Goal: Task Accomplishment & Management: Use online tool/utility

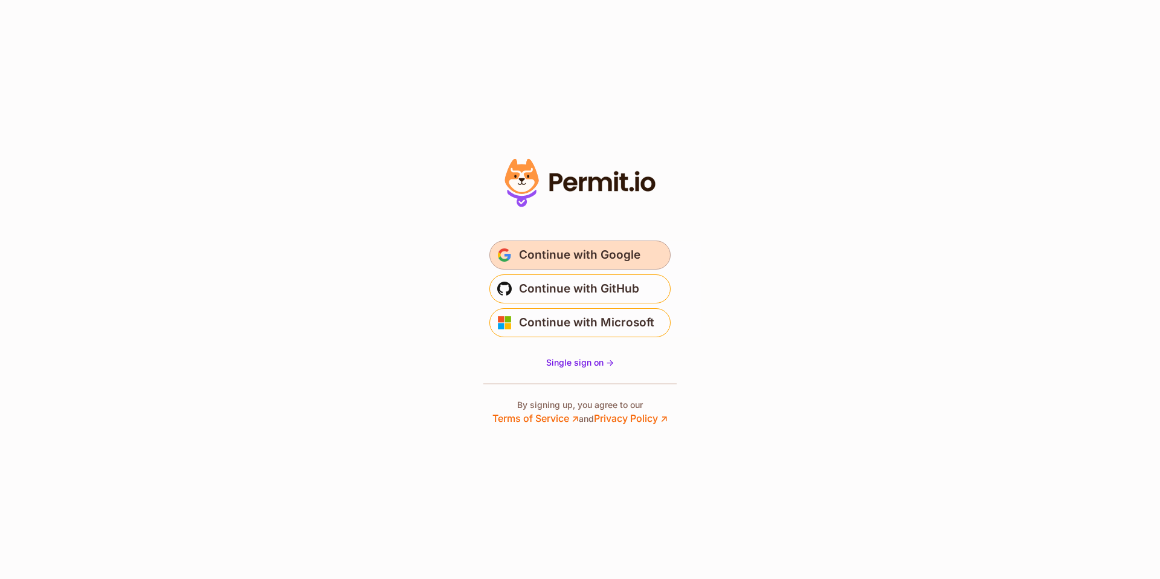
click at [580, 251] on span "Continue with Google" at bounding box center [579, 254] width 121 height 19
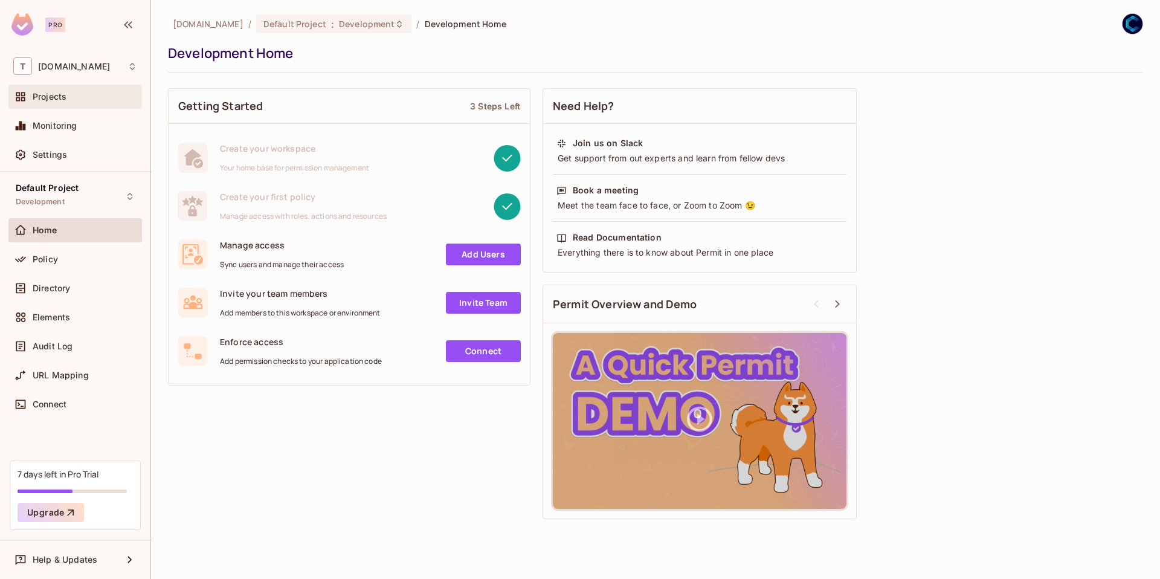
click at [39, 102] on span "Projects" at bounding box center [50, 97] width 34 height 10
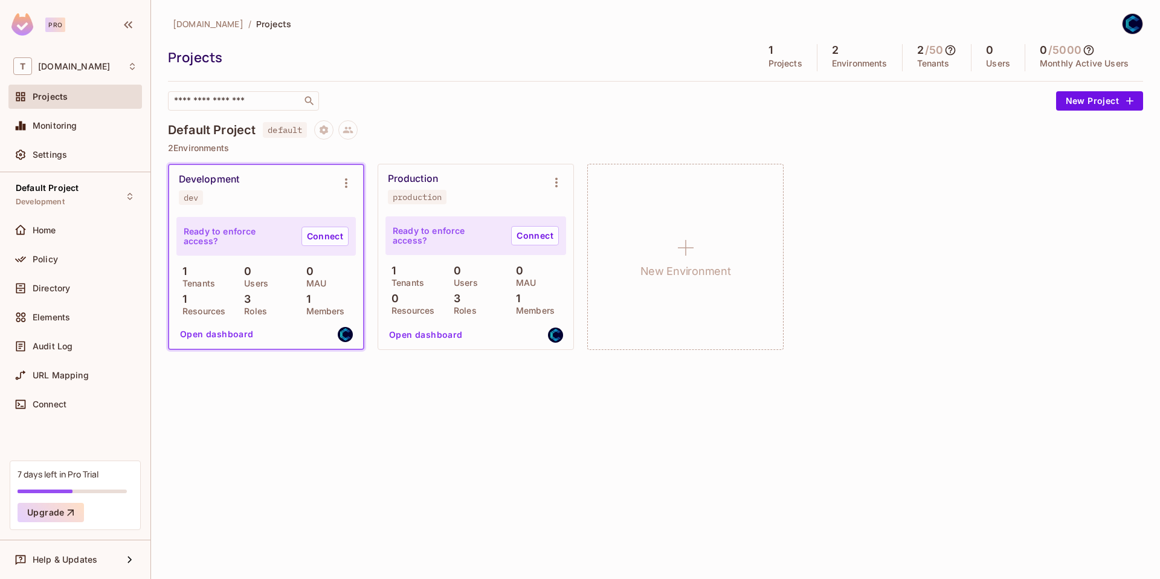
click at [225, 332] on button "Open dashboard" at bounding box center [216, 334] width 83 height 19
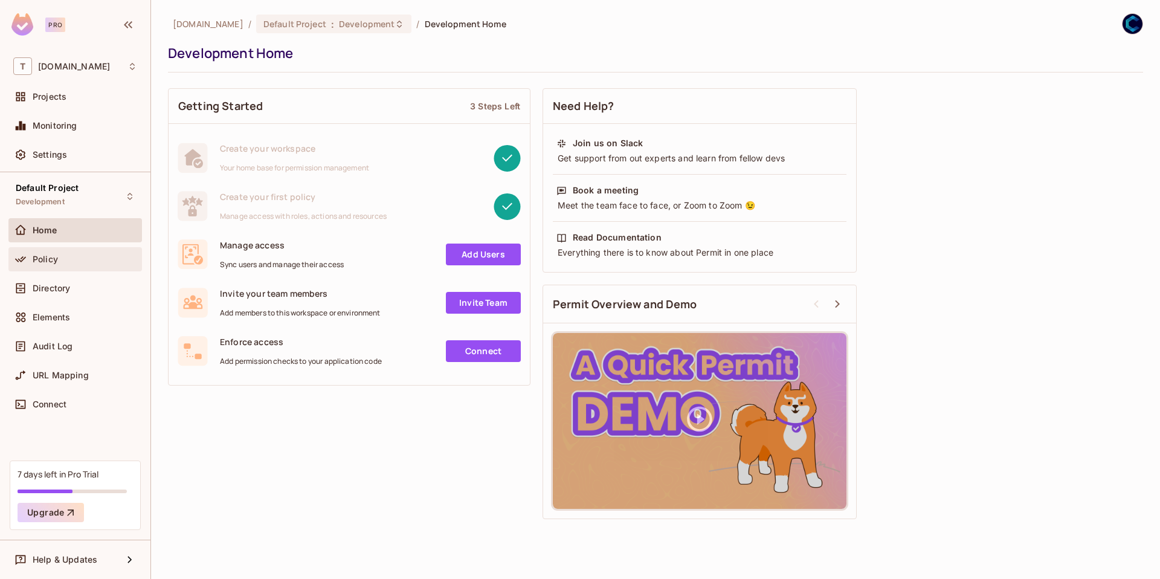
click at [46, 256] on span "Policy" at bounding box center [45, 259] width 25 height 10
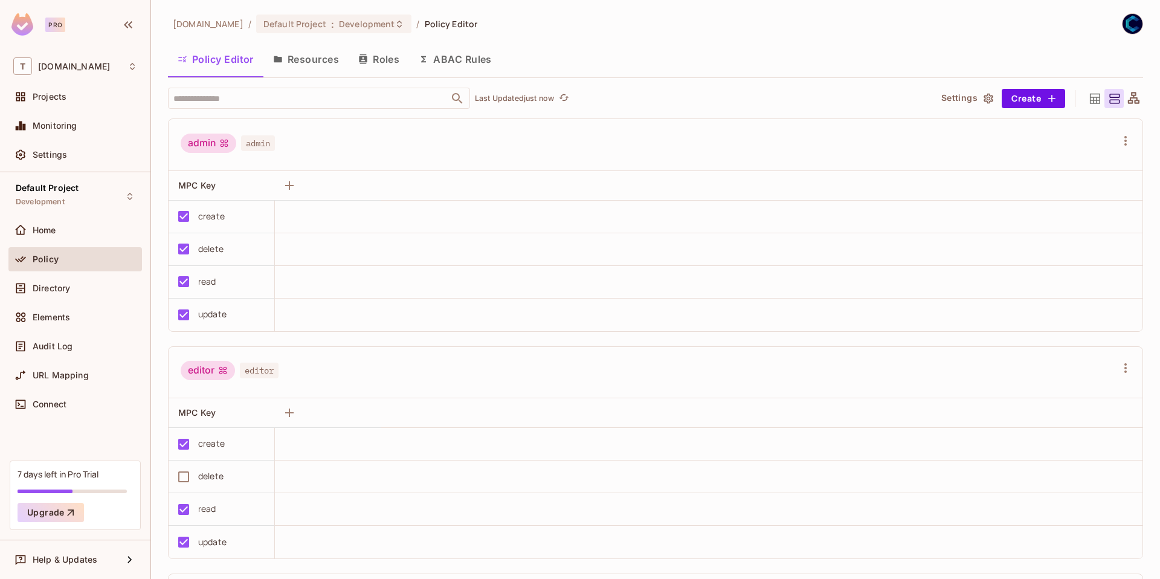
click at [301, 54] on button "Resources" at bounding box center [306, 59] width 85 height 30
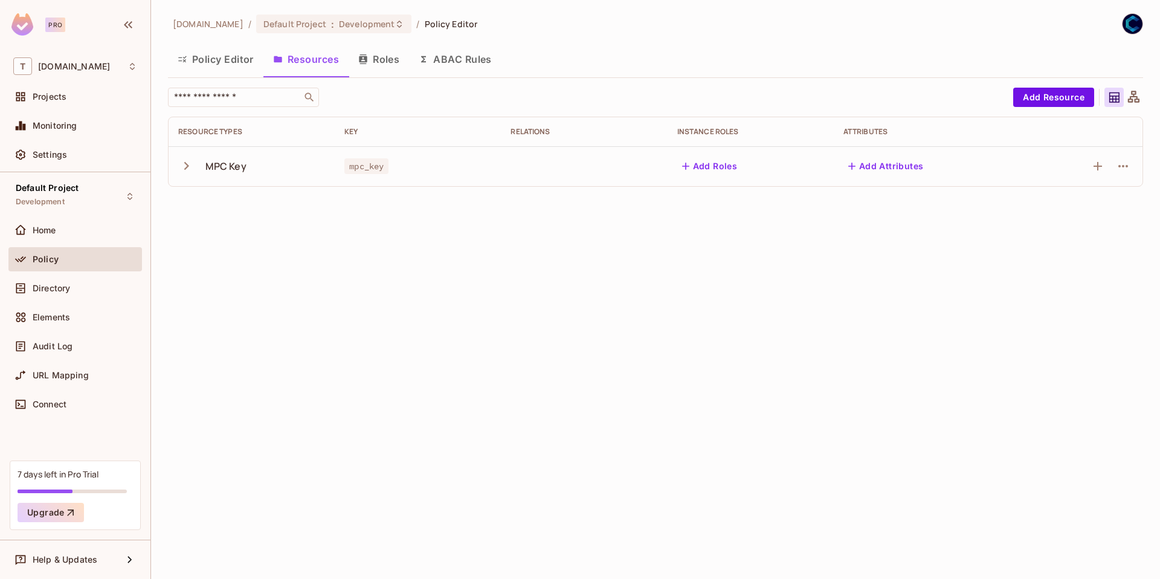
click at [187, 166] on icon "button" at bounding box center [186, 166] width 5 height 8
click at [189, 165] on icon "button" at bounding box center [187, 166] width 8 height 5
click at [384, 62] on button "Roles" at bounding box center [379, 59] width 60 height 30
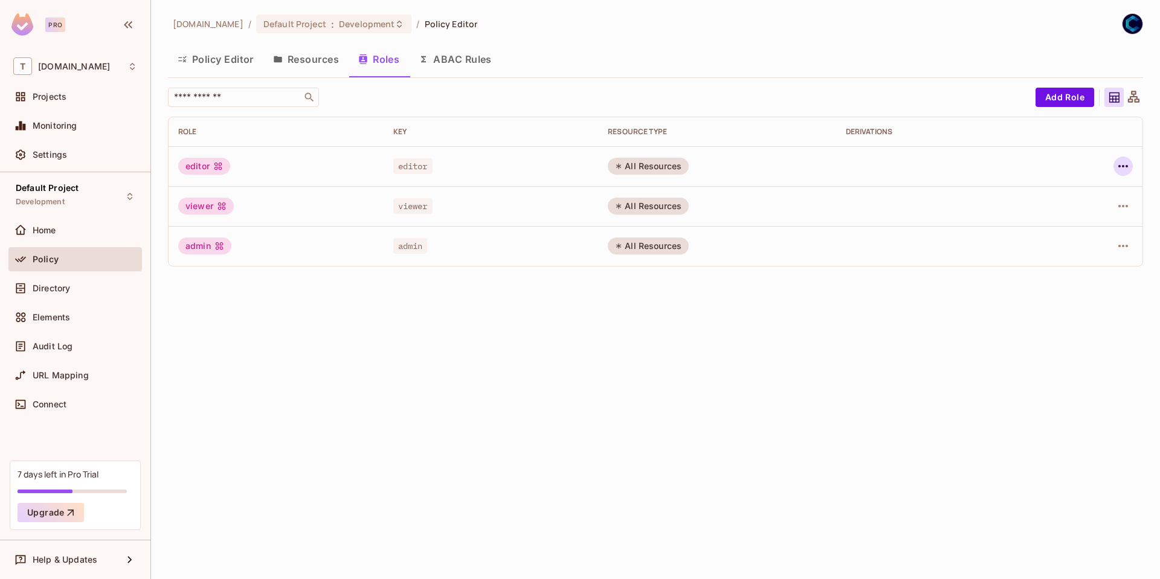
click at [1126, 167] on icon "button" at bounding box center [1123, 166] width 15 height 15
click at [756, 357] on div at bounding box center [580, 289] width 1160 height 579
click at [1121, 203] on icon "button" at bounding box center [1123, 206] width 15 height 15
click at [1066, 254] on div "Edit Attributes" at bounding box center [1082, 260] width 60 height 12
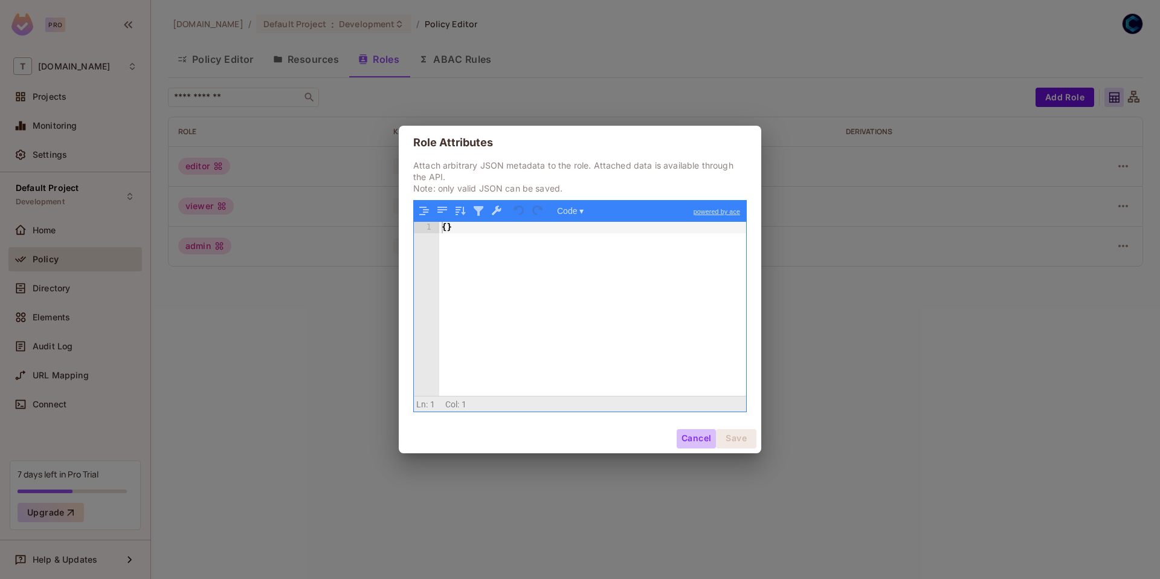
click at [685, 437] on button "Cancel" at bounding box center [696, 438] width 39 height 19
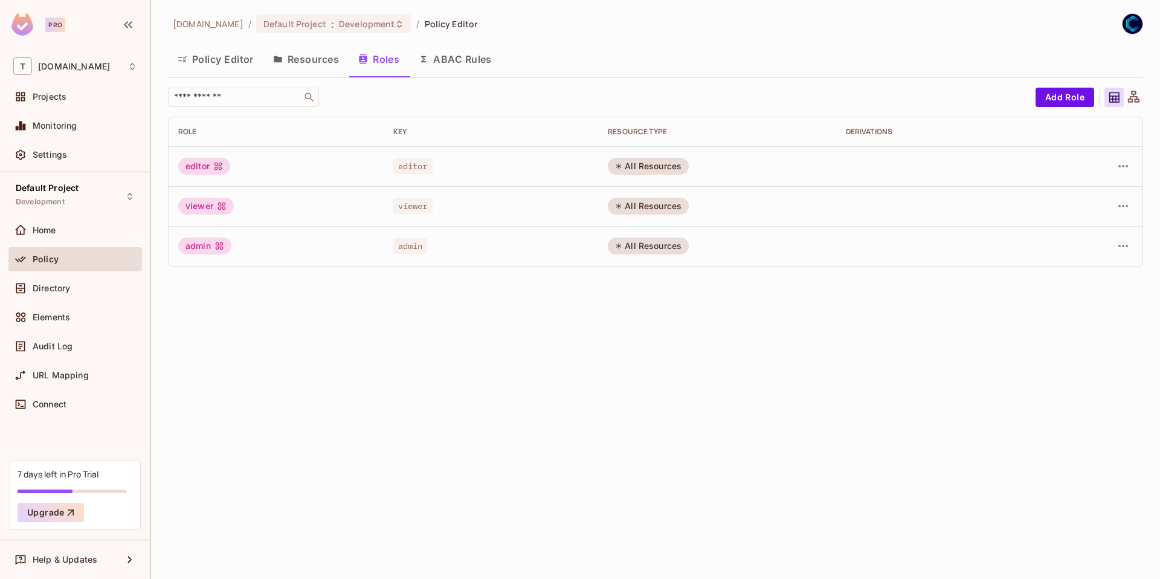
click at [397, 432] on div "testing-blockdaemon.com / Default Project : Development / Policy Editor Policy …" at bounding box center [655, 289] width 1009 height 579
click at [324, 63] on button "Resources" at bounding box center [306, 59] width 85 height 30
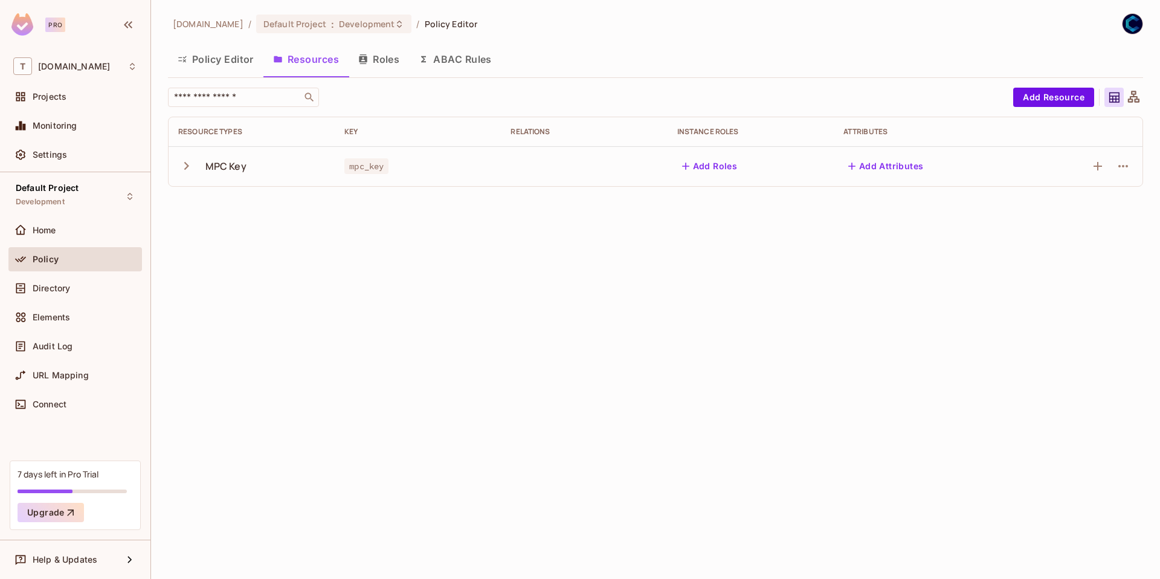
click at [193, 165] on icon "button" at bounding box center [186, 166] width 16 height 16
click at [178, 167] on icon "button" at bounding box center [186, 166] width 16 height 16
click at [270, 351] on div "testing-blockdaemon.com / Default Project : Development / Policy Editor Policy …" at bounding box center [655, 289] width 1009 height 579
click at [90, 393] on div "Connect" at bounding box center [75, 404] width 134 height 24
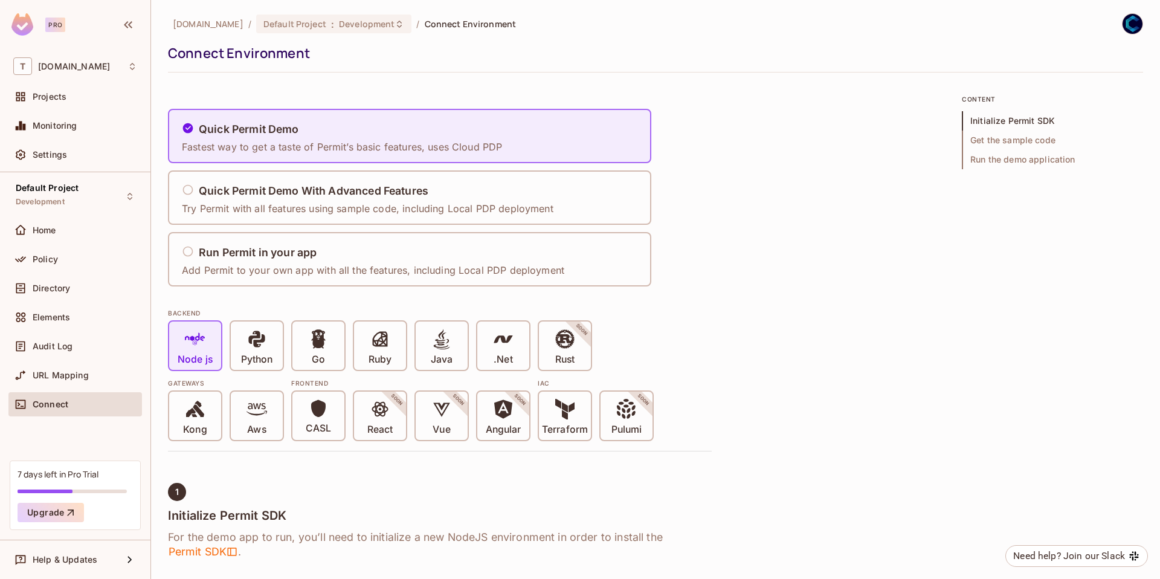
drag, startPoint x: 823, startPoint y: 310, endPoint x: 821, endPoint y: 316, distance: 6.3
click at [58, 258] on div "Policy" at bounding box center [85, 259] width 105 height 10
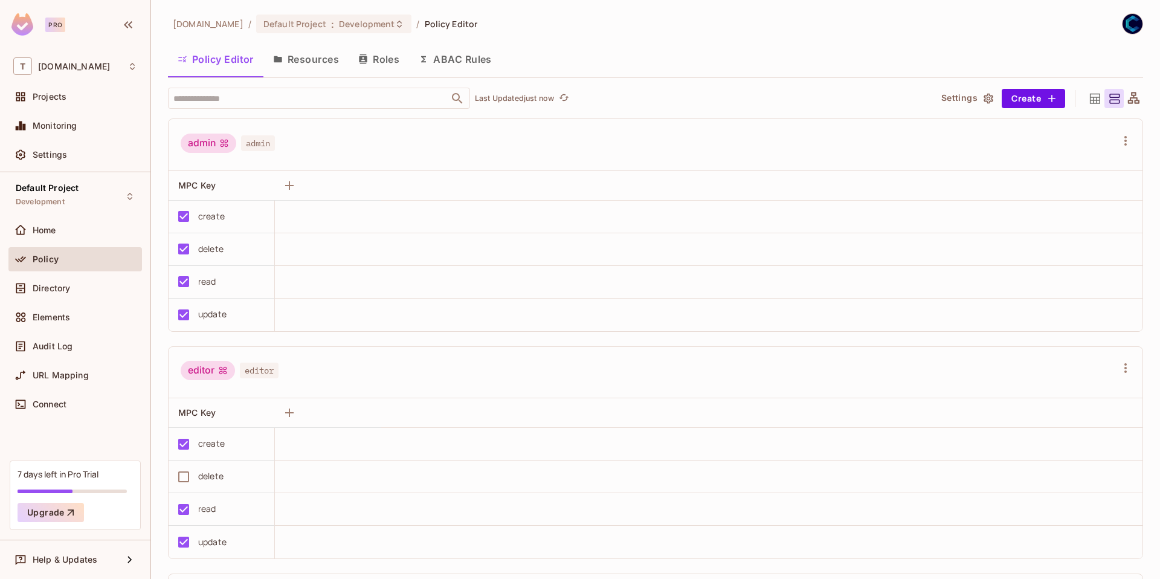
click at [478, 27] on span "Policy Editor" at bounding box center [451, 23] width 53 height 11
click at [1128, 100] on icon at bounding box center [1133, 97] width 11 height 11
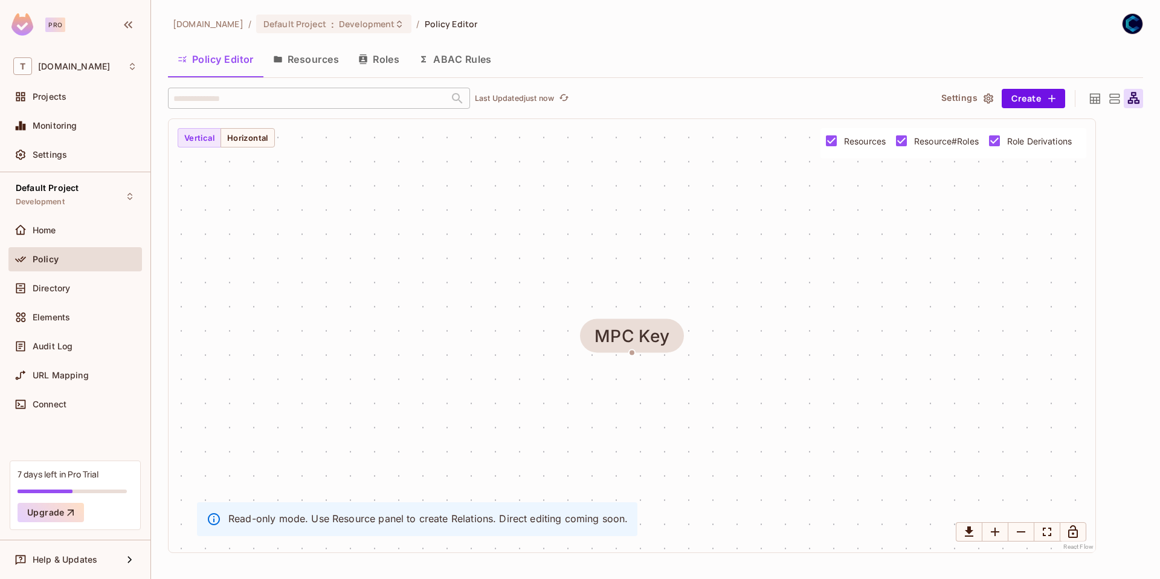
click at [1095, 101] on icon at bounding box center [1095, 98] width 15 height 15
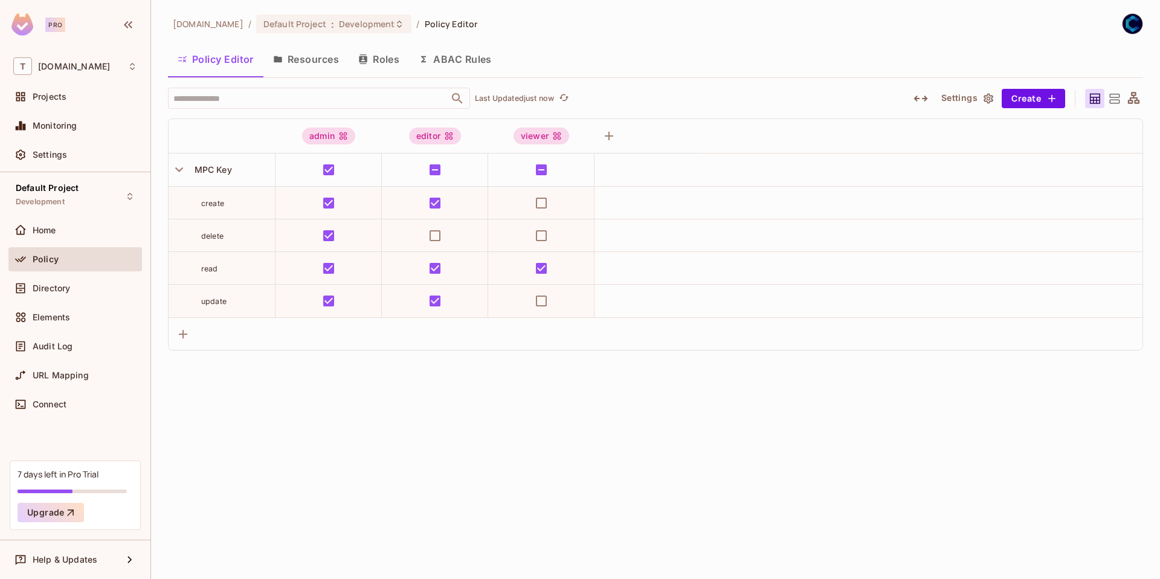
click at [978, 99] on button "Settings" at bounding box center [967, 98] width 60 height 19
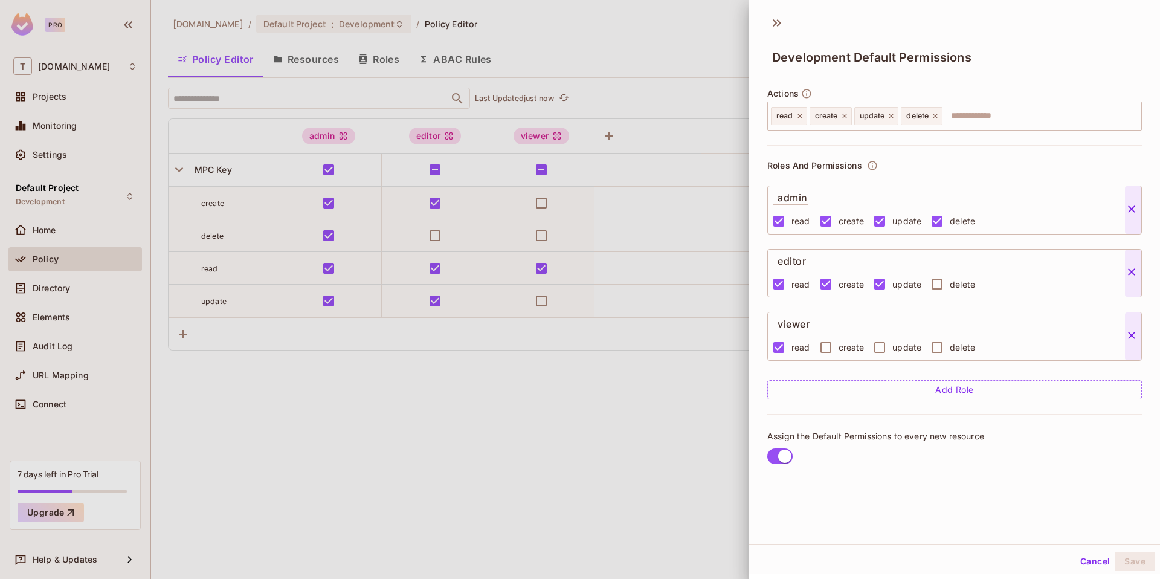
click at [626, 493] on div at bounding box center [580, 289] width 1160 height 579
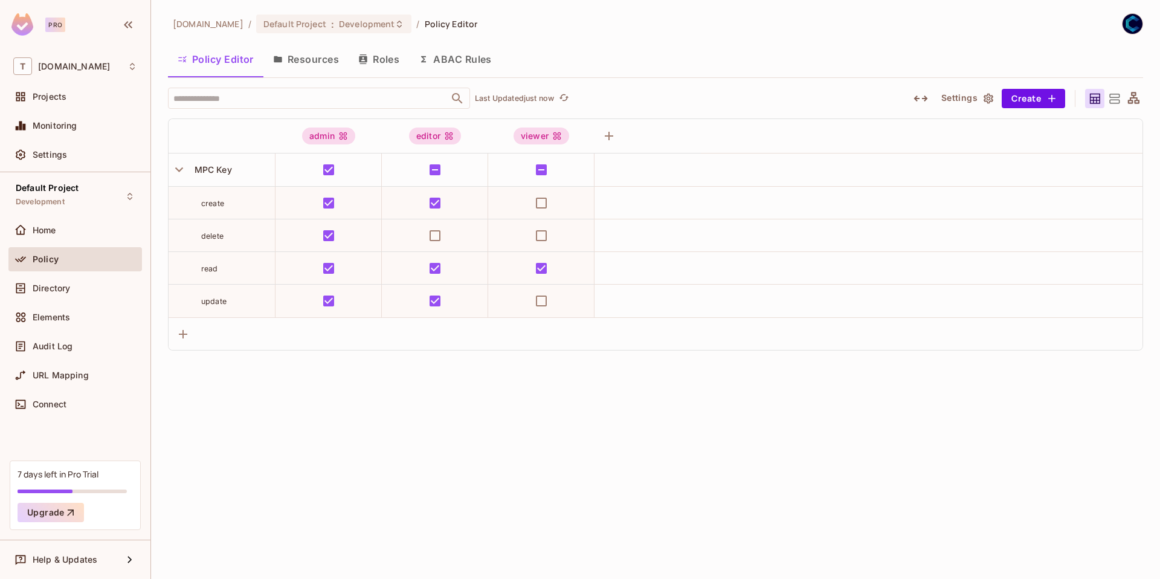
click at [1116, 96] on icon at bounding box center [1114, 98] width 15 height 15
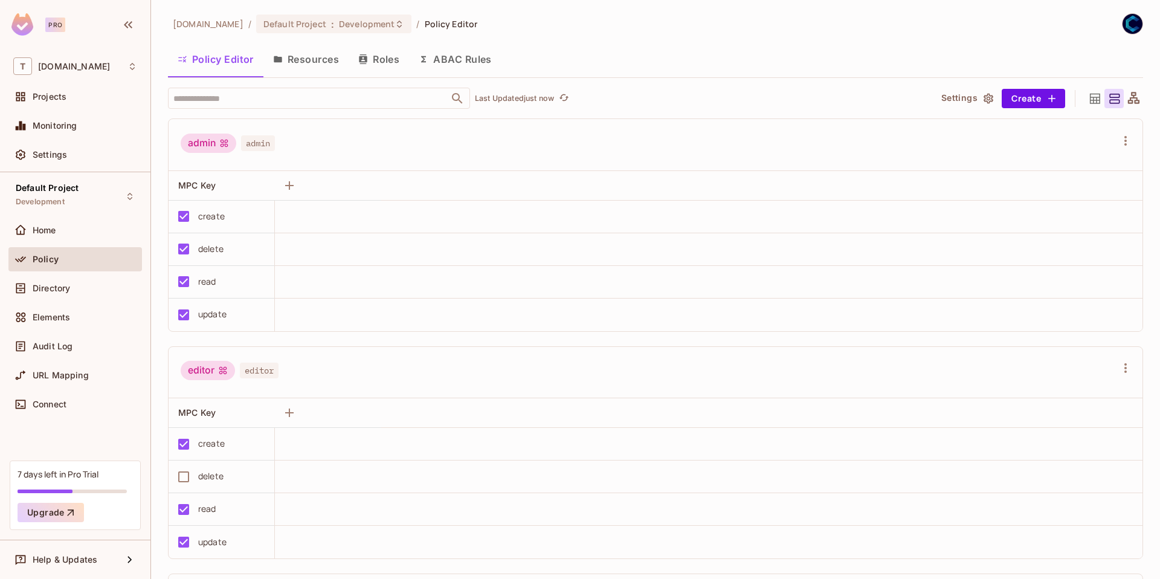
click at [1128, 95] on icon at bounding box center [1133, 97] width 11 height 11
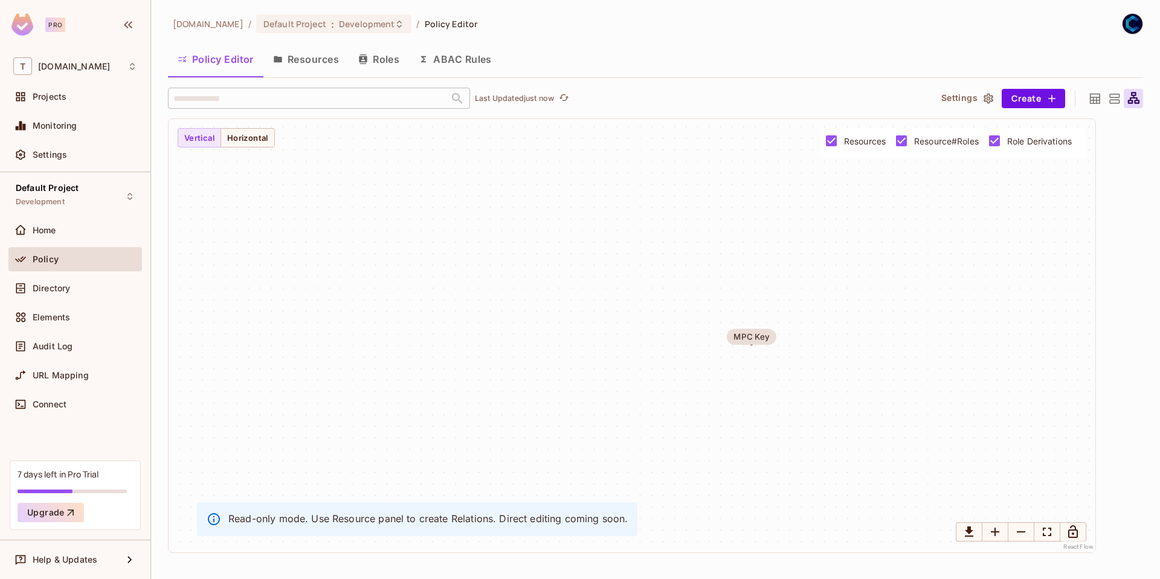
click at [1103, 100] on div at bounding box center [1094, 98] width 19 height 19
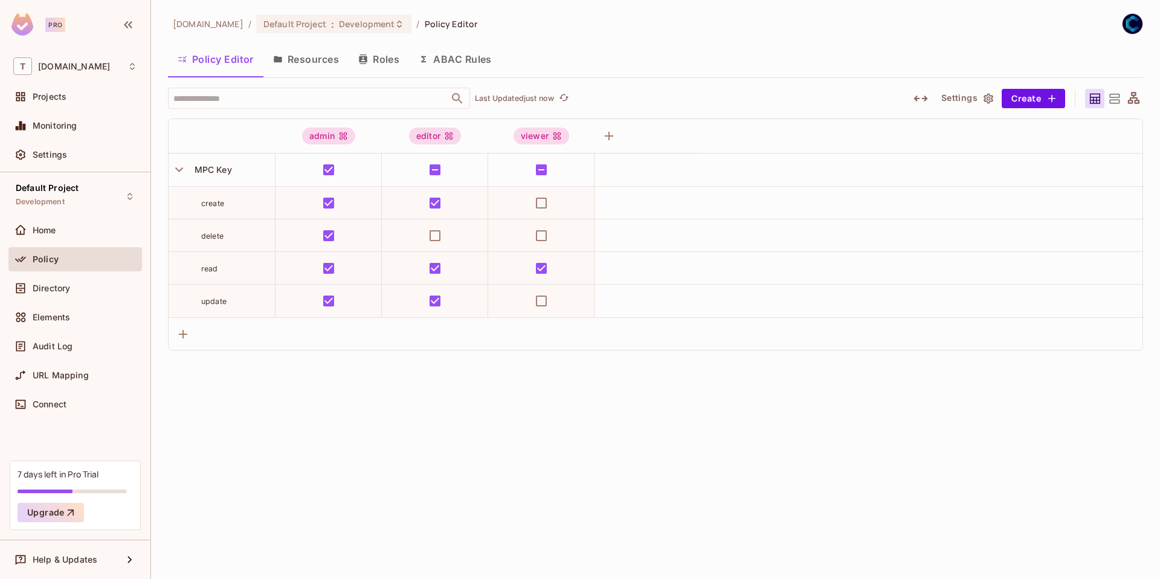
click at [455, 63] on button "ABAC Rules" at bounding box center [455, 59] width 92 height 30
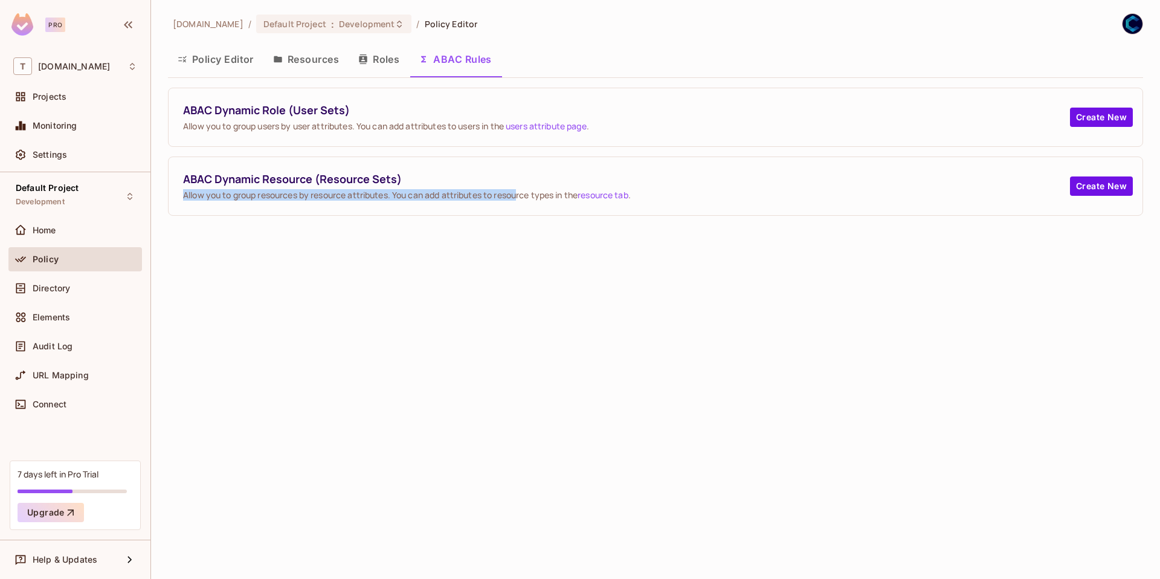
drag, startPoint x: 183, startPoint y: 190, endPoint x: 520, endPoint y: 198, distance: 337.3
click at [520, 198] on span "Allow you to group resources by resource attributes. You can add attributes to …" at bounding box center [626, 194] width 887 height 11
drag, startPoint x: 569, startPoint y: 196, endPoint x: 459, endPoint y: 196, distance: 110.0
click at [461, 196] on span "Allow you to group resources by resource attributes. You can add attributes to …" at bounding box center [626, 194] width 887 height 11
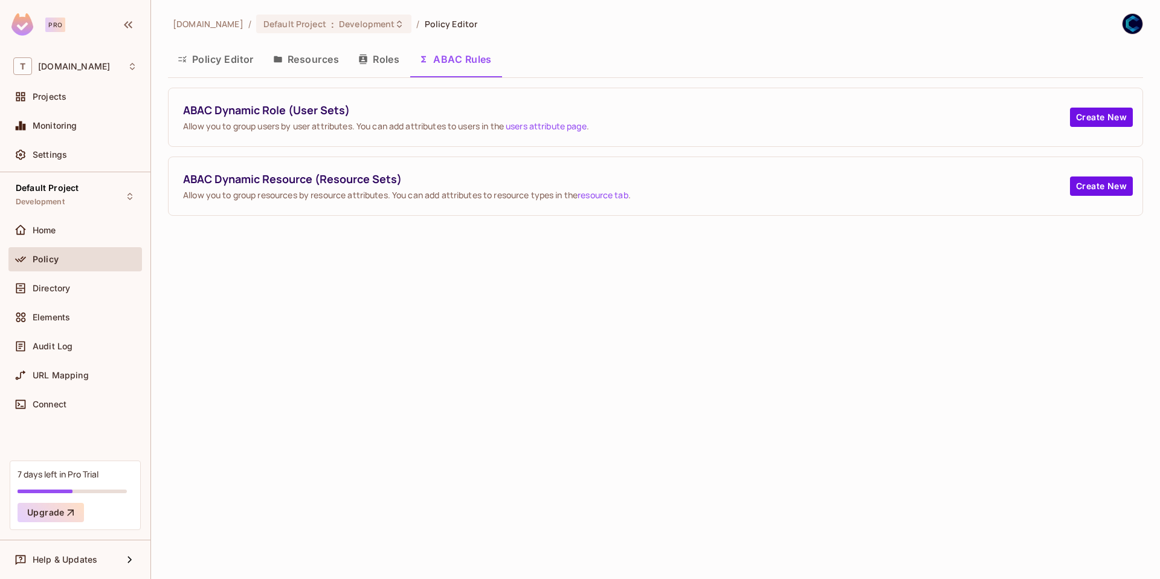
click at [458, 196] on span "Allow you to group resources by resource attributes. You can add attributes to …" at bounding box center [626, 194] width 887 height 11
click at [1095, 192] on button "Create New" at bounding box center [1101, 185] width 63 height 19
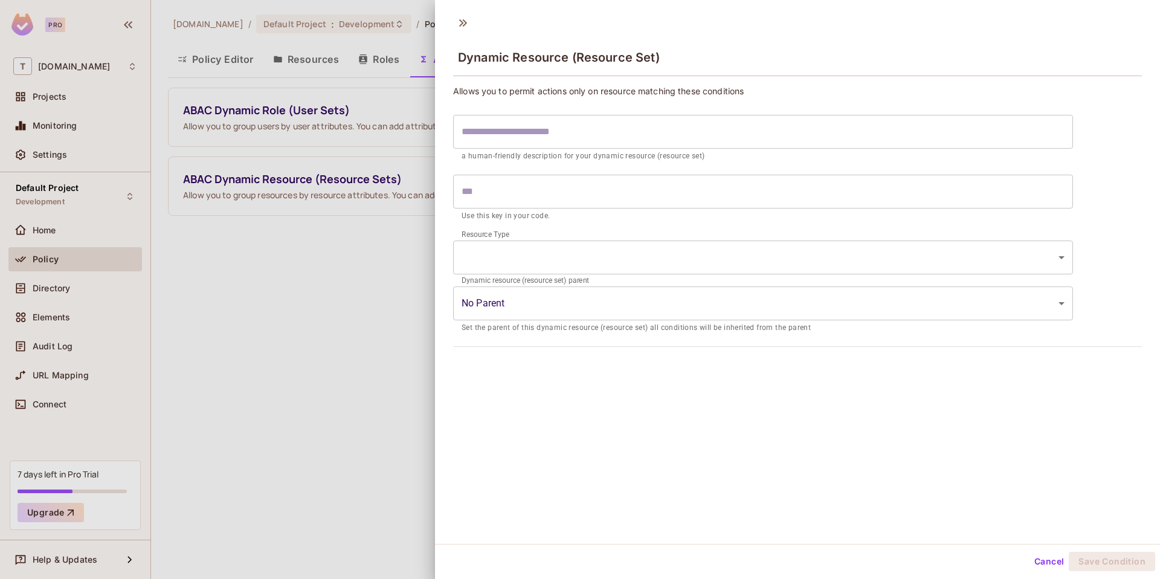
click at [511, 143] on input "text" at bounding box center [763, 132] width 620 height 34
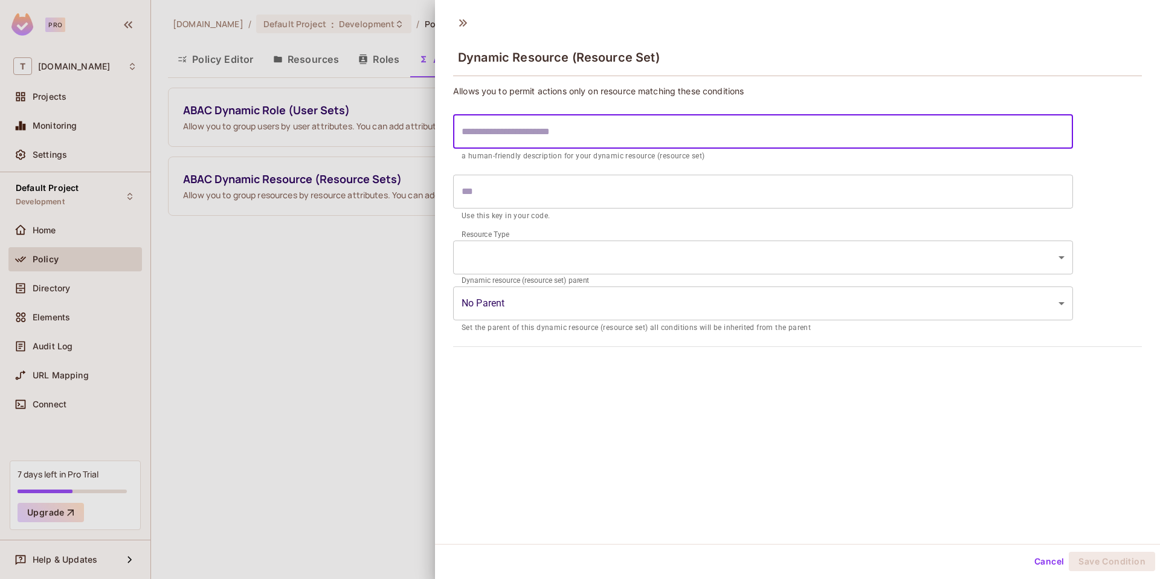
click at [497, 179] on input "text" at bounding box center [763, 192] width 620 height 34
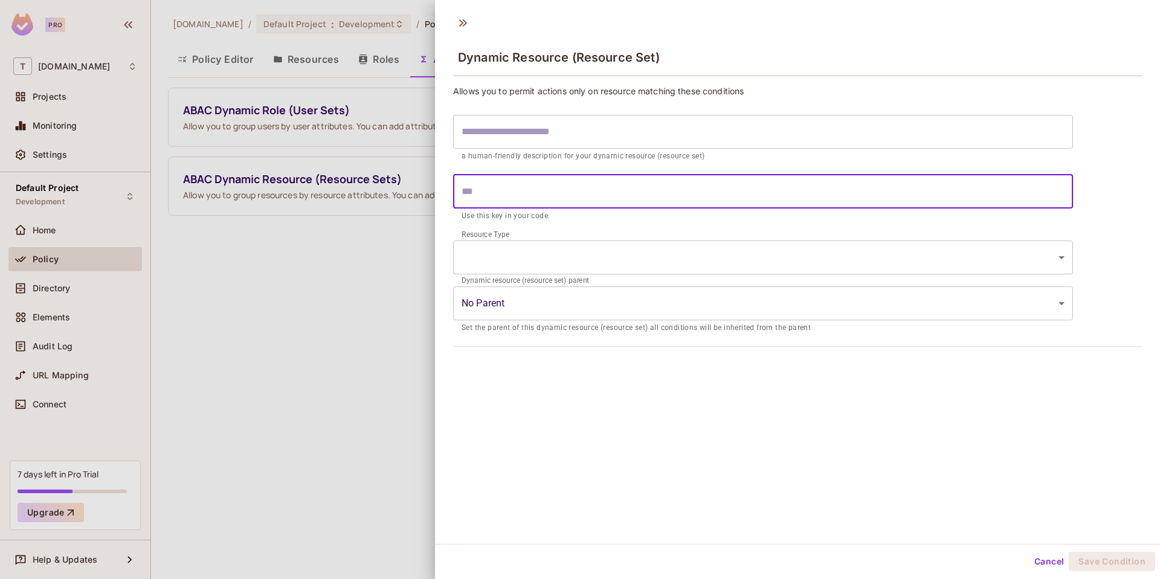
click at [491, 245] on body "Pro T testing-blockdaemon.com Projects Monitoring Settings Default Project Deve…" at bounding box center [580, 289] width 1160 height 579
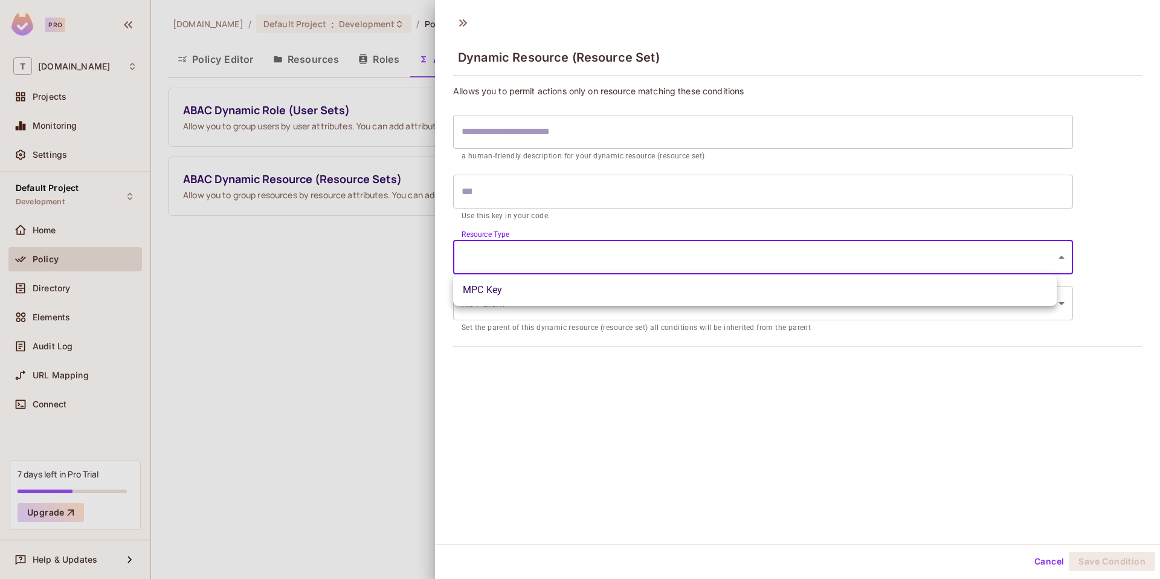
click at [486, 388] on div at bounding box center [580, 289] width 1160 height 579
drag, startPoint x: 497, startPoint y: 375, endPoint x: 507, endPoint y: 372, distance: 10.7
click at [499, 374] on div "Dynamic Resource (Resource Set) Allows you to permit actions only on resource m…" at bounding box center [797, 275] width 725 height 535
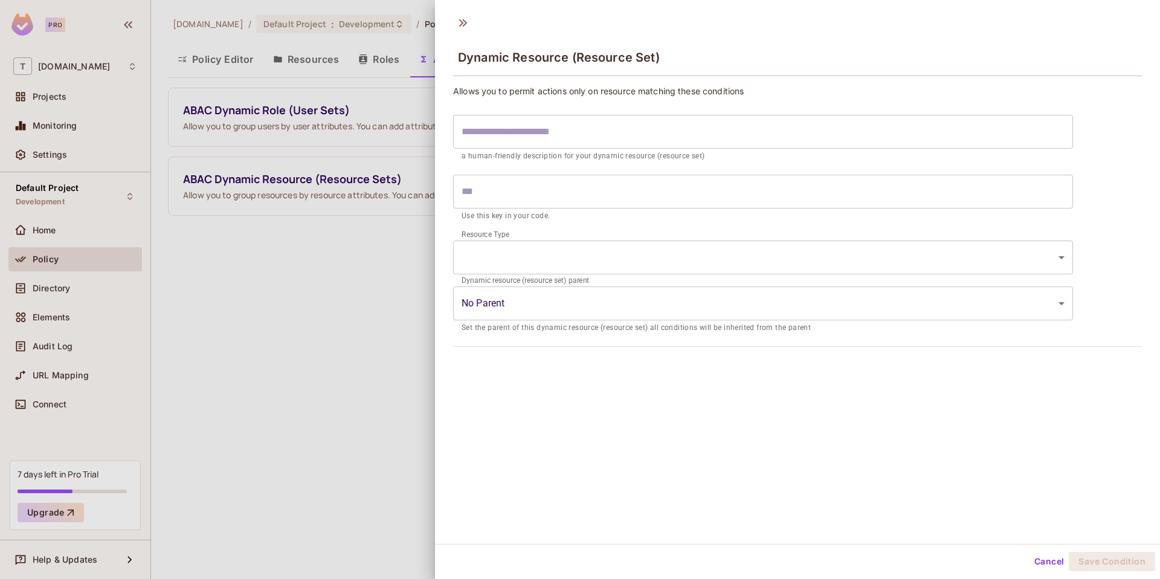
click at [487, 303] on body "Pro T testing-blockdaemon.com Projects Monitoring Settings Default Project Deve…" at bounding box center [580, 289] width 1160 height 579
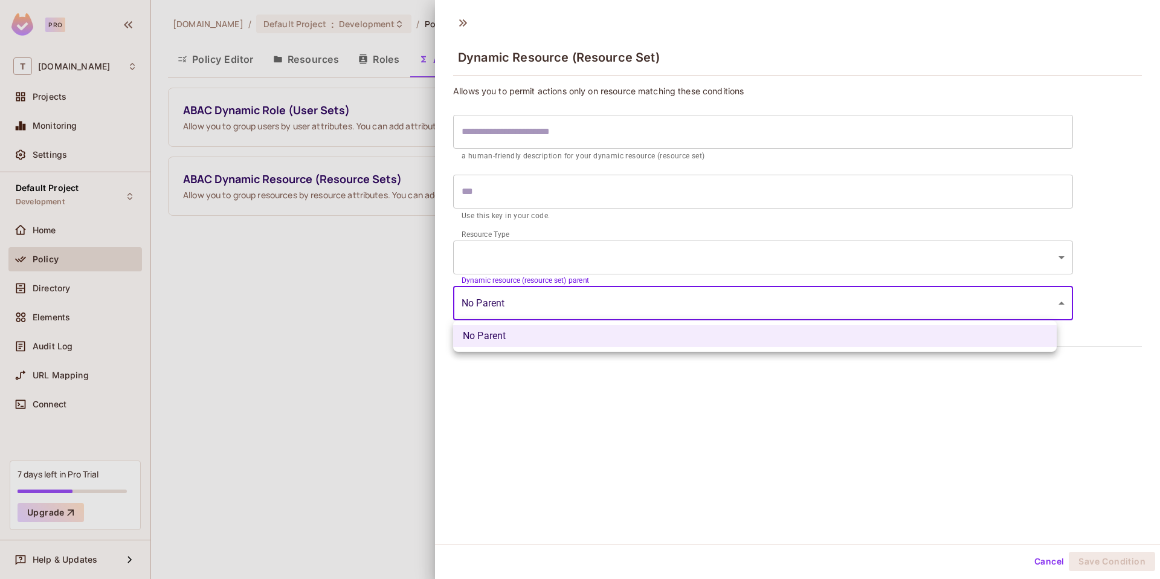
click at [503, 371] on div at bounding box center [580, 289] width 1160 height 579
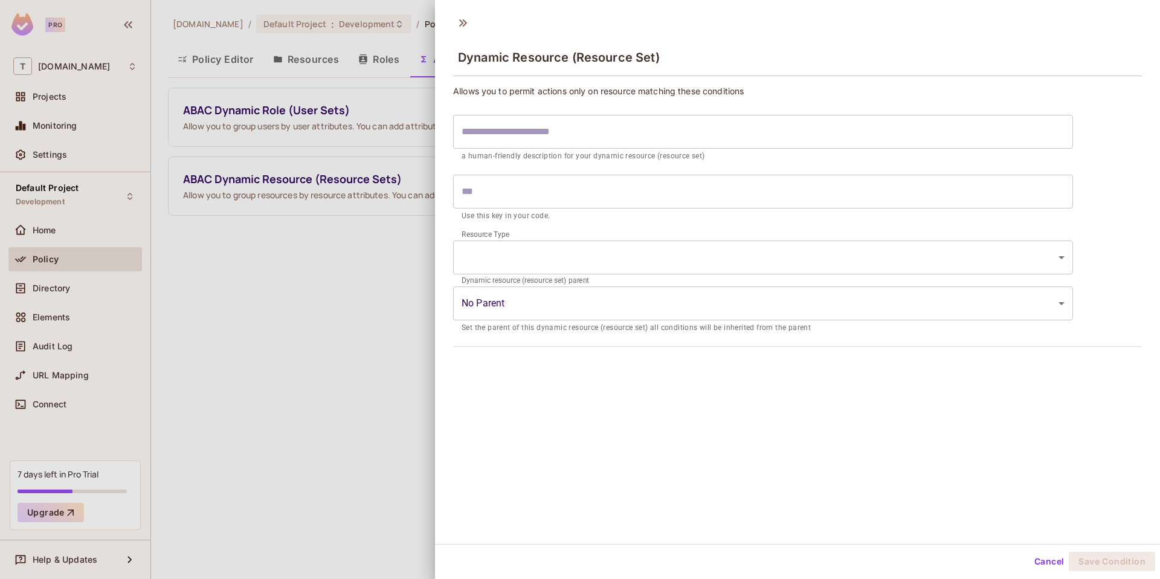
click at [272, 248] on div at bounding box center [580, 289] width 1160 height 579
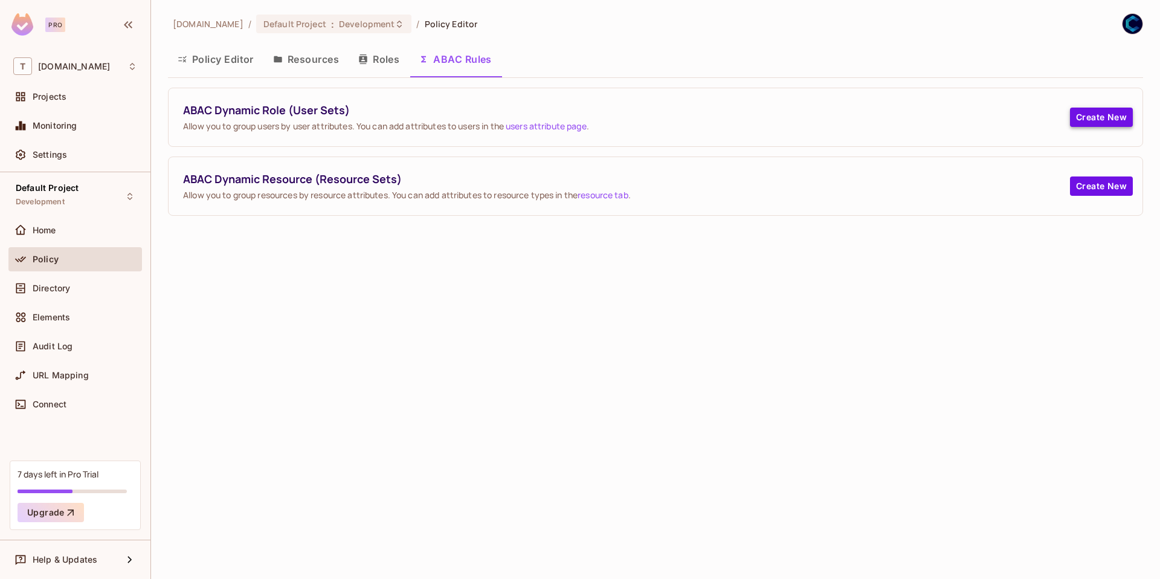
click at [1086, 120] on button "Create New" at bounding box center [1101, 117] width 63 height 19
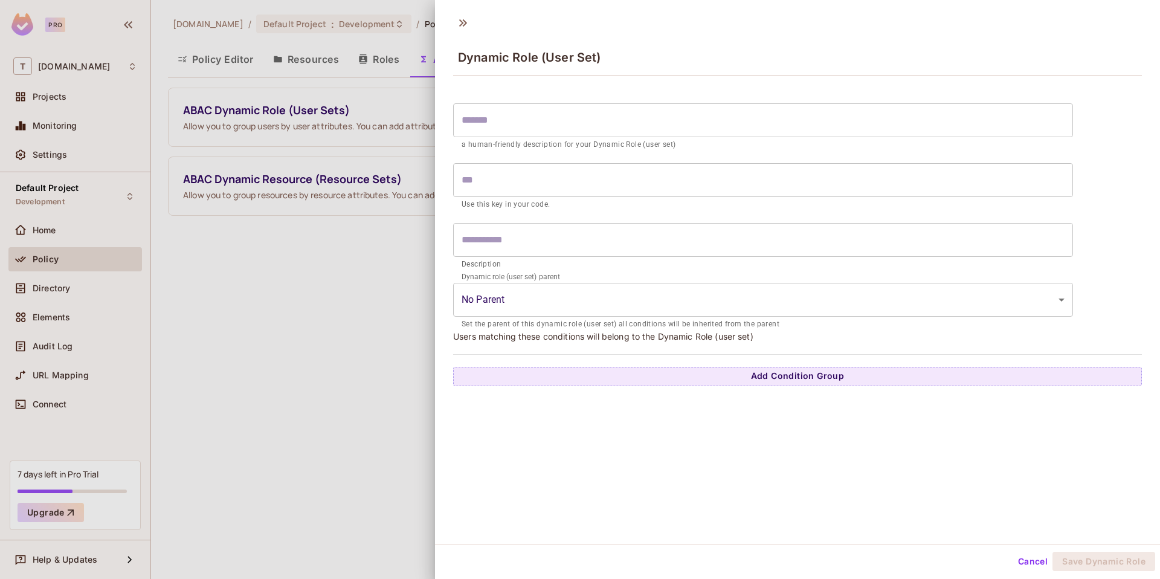
click at [249, 340] on div at bounding box center [580, 289] width 1160 height 579
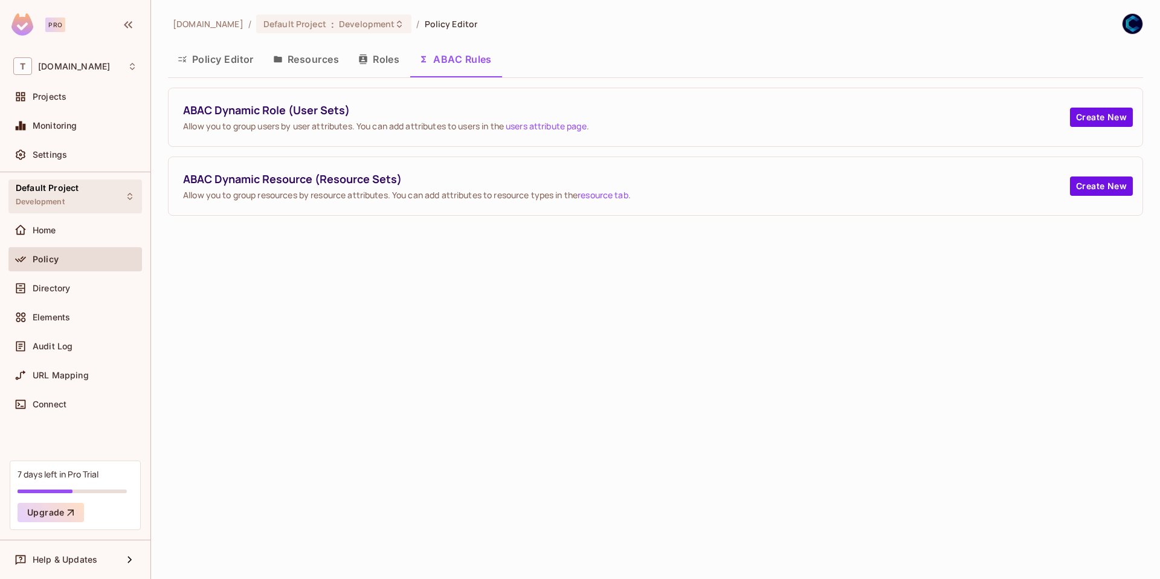
click at [88, 199] on div "Default Project Development" at bounding box center [75, 195] width 134 height 33
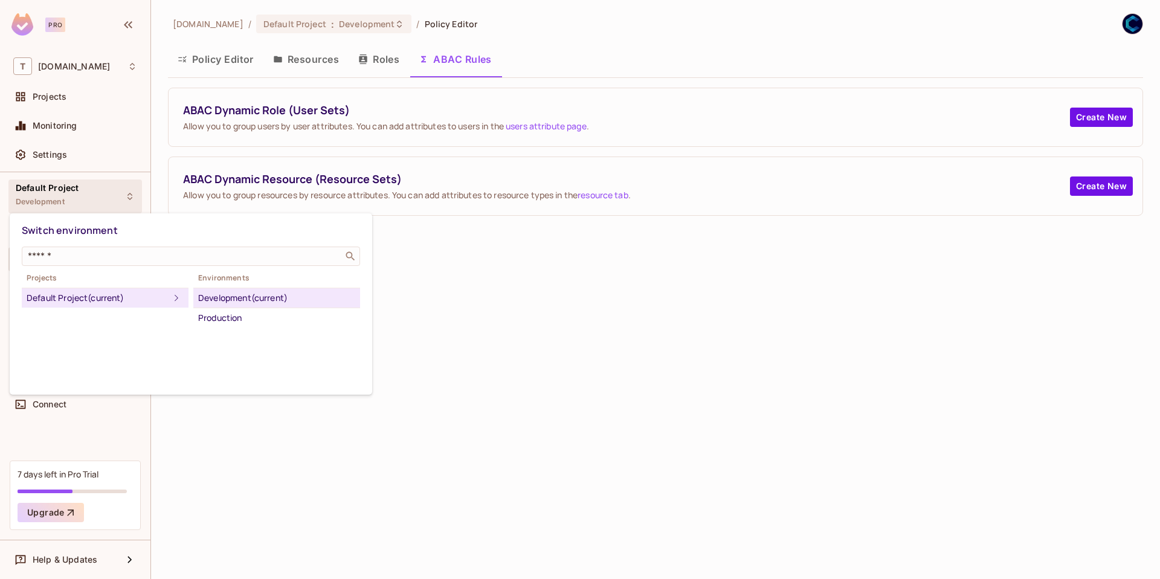
click at [487, 328] on div at bounding box center [580, 289] width 1160 height 579
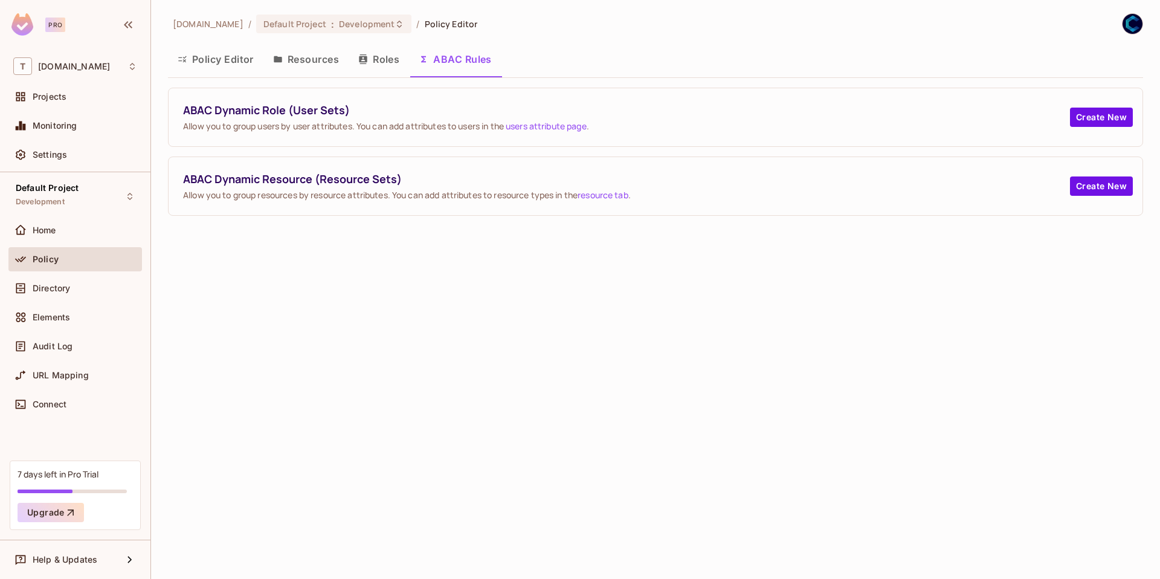
click at [493, 445] on div "testing-blockdaemon.com / Default Project : Development / Policy Editor Policy …" at bounding box center [655, 289] width 1009 height 579
